Goal: Transaction & Acquisition: Book appointment/travel/reservation

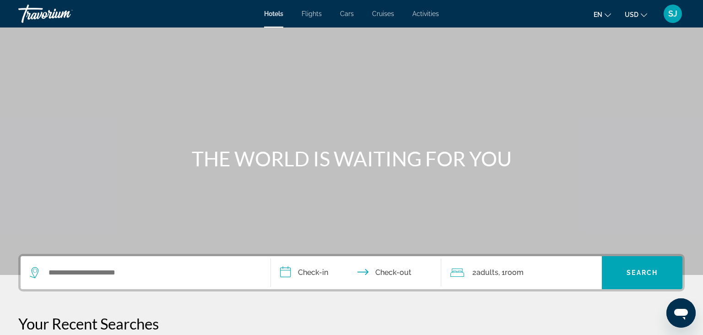
click at [348, 13] on span "Cars" at bounding box center [347, 13] width 14 height 7
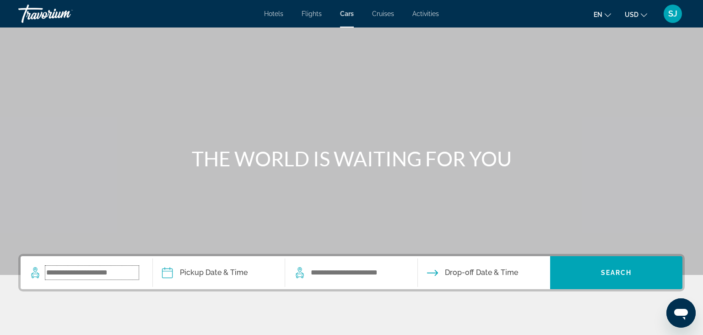
click at [123, 267] on input "Search widget" at bounding box center [91, 272] width 93 height 14
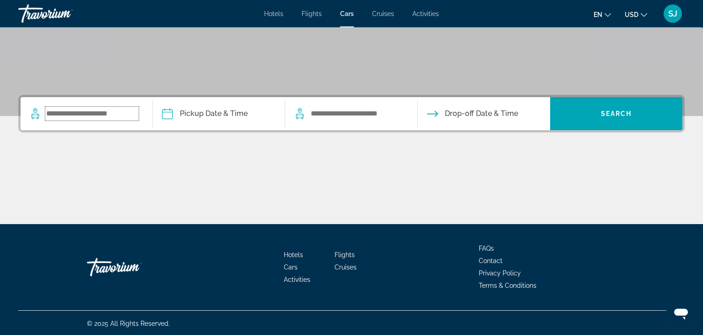
scroll to position [160, 0]
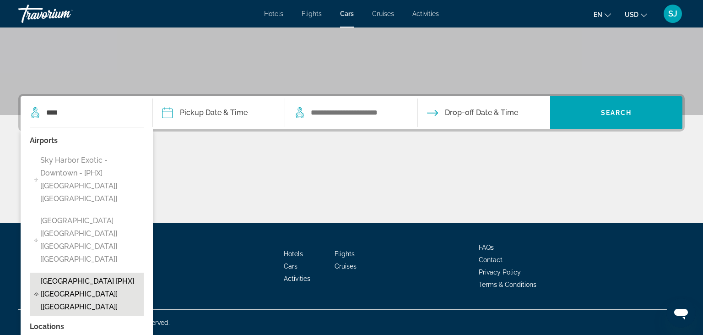
click at [58, 275] on span "[GEOGRAPHIC_DATA] [PHX] [[GEOGRAPHIC_DATA]] [[GEOGRAPHIC_DATA]]" at bounding box center [90, 294] width 98 height 38
type input "**********"
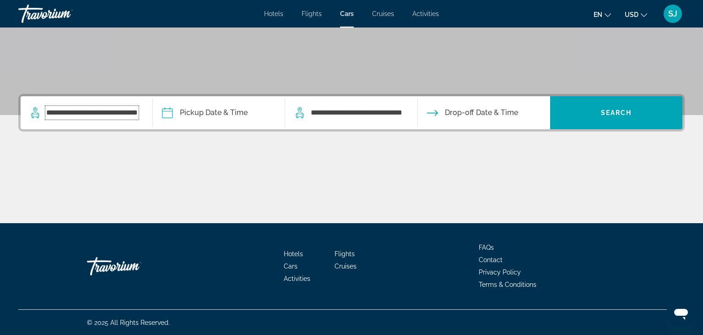
scroll to position [0, 11]
click at [206, 114] on input "Pickup date" at bounding box center [223, 114] width 135 height 36
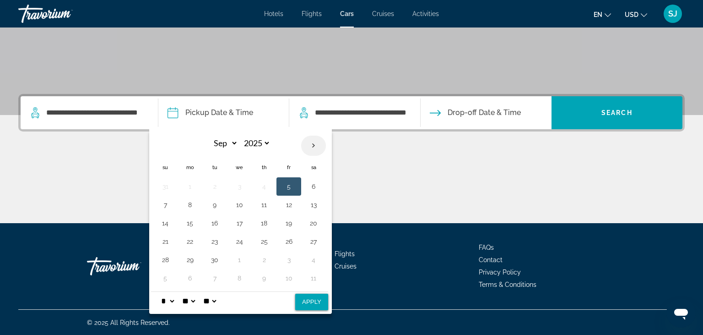
click at [311, 144] on th "Next month" at bounding box center [313, 145] width 25 height 20
select select "**"
click at [263, 206] on button "6" at bounding box center [264, 204] width 15 height 13
click at [213, 226] on button "11" at bounding box center [214, 222] width 15 height 13
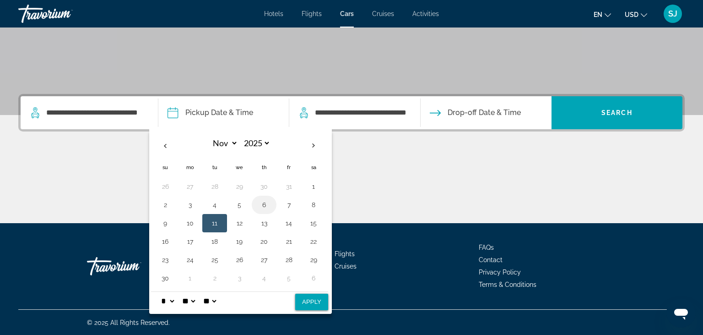
click at [263, 202] on button "6" at bounding box center [264, 204] width 15 height 13
click at [305, 305] on button "Apply" at bounding box center [311, 301] width 33 height 16
type input "**********"
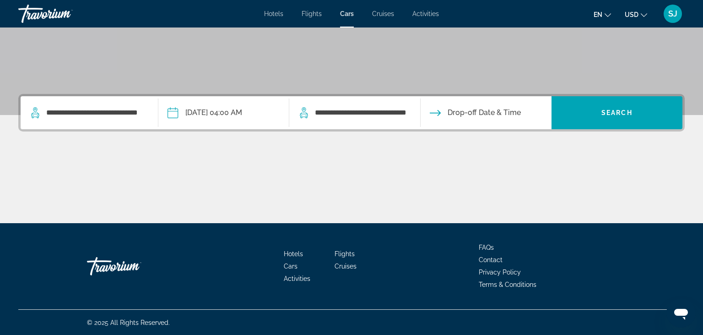
click at [479, 122] on input "Drop-off date" at bounding box center [485, 114] width 135 height 36
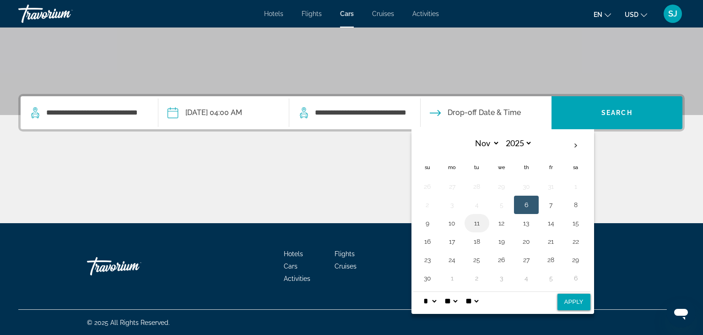
click at [480, 224] on button "11" at bounding box center [477, 222] width 15 height 13
click at [581, 300] on button "Apply" at bounding box center [573, 301] width 33 height 16
type input "**********"
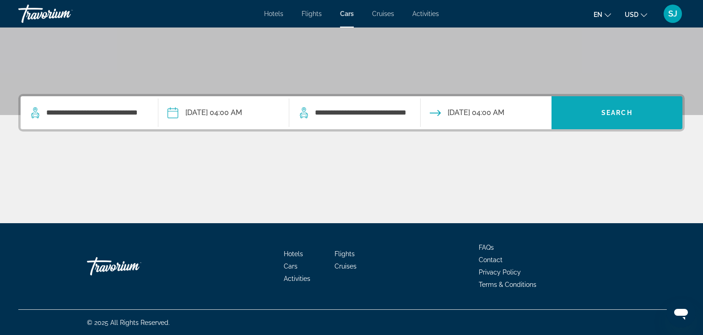
click at [600, 119] on span "Search widget" at bounding box center [617, 113] width 131 height 22
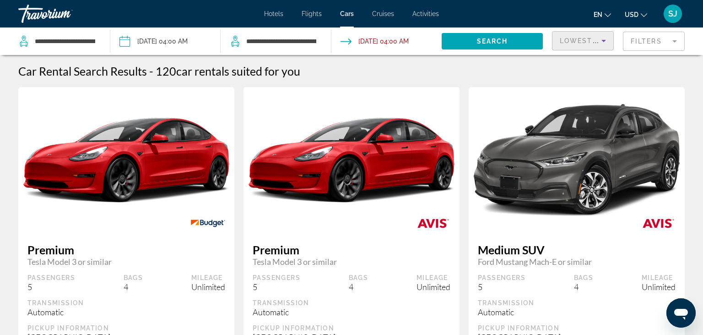
click at [601, 39] on icon "Sort by" at bounding box center [603, 40] width 11 height 11
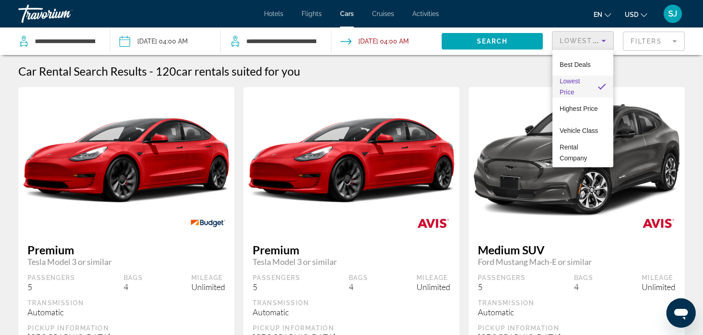
click at [661, 49] on div at bounding box center [351, 167] width 703 height 335
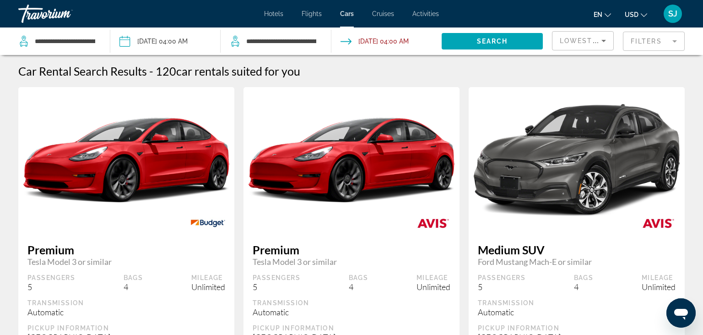
click at [673, 42] on mat-form-field "Filters" at bounding box center [654, 41] width 62 height 19
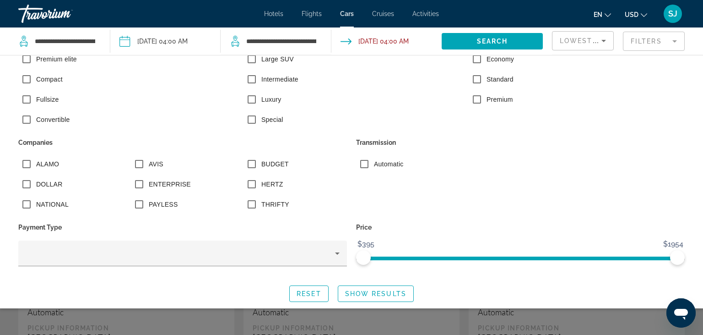
scroll to position [142, 0]
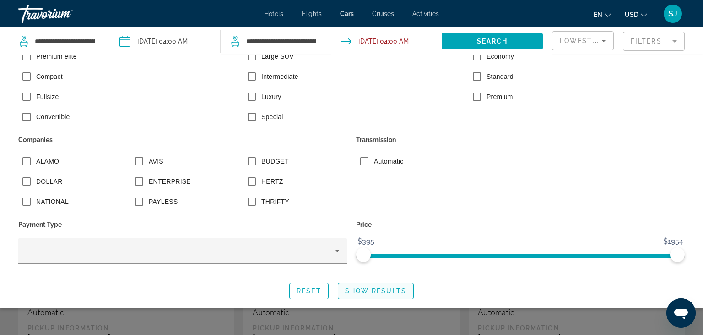
click at [363, 292] on span "Show Results" at bounding box center [375, 290] width 61 height 7
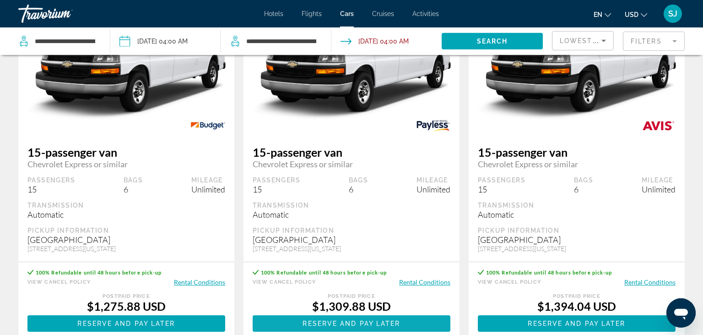
scroll to position [145, 0]
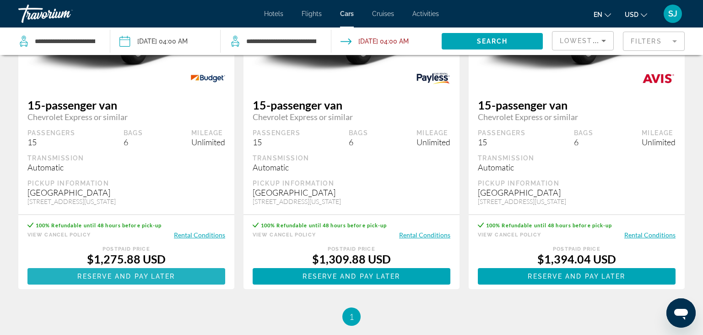
click at [159, 280] on span "Reserve and pay later" at bounding box center [125, 275] width 97 height 7
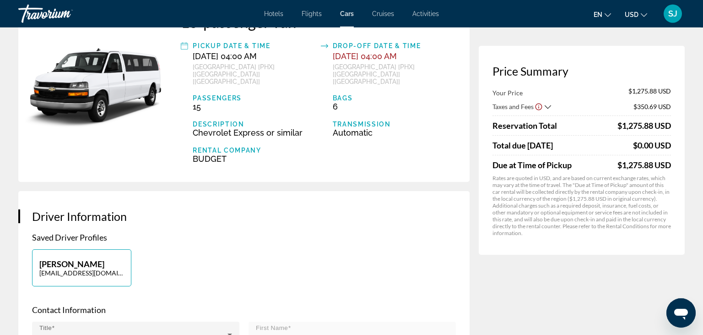
scroll to position [48, 0]
